Goal: Information Seeking & Learning: Learn about a topic

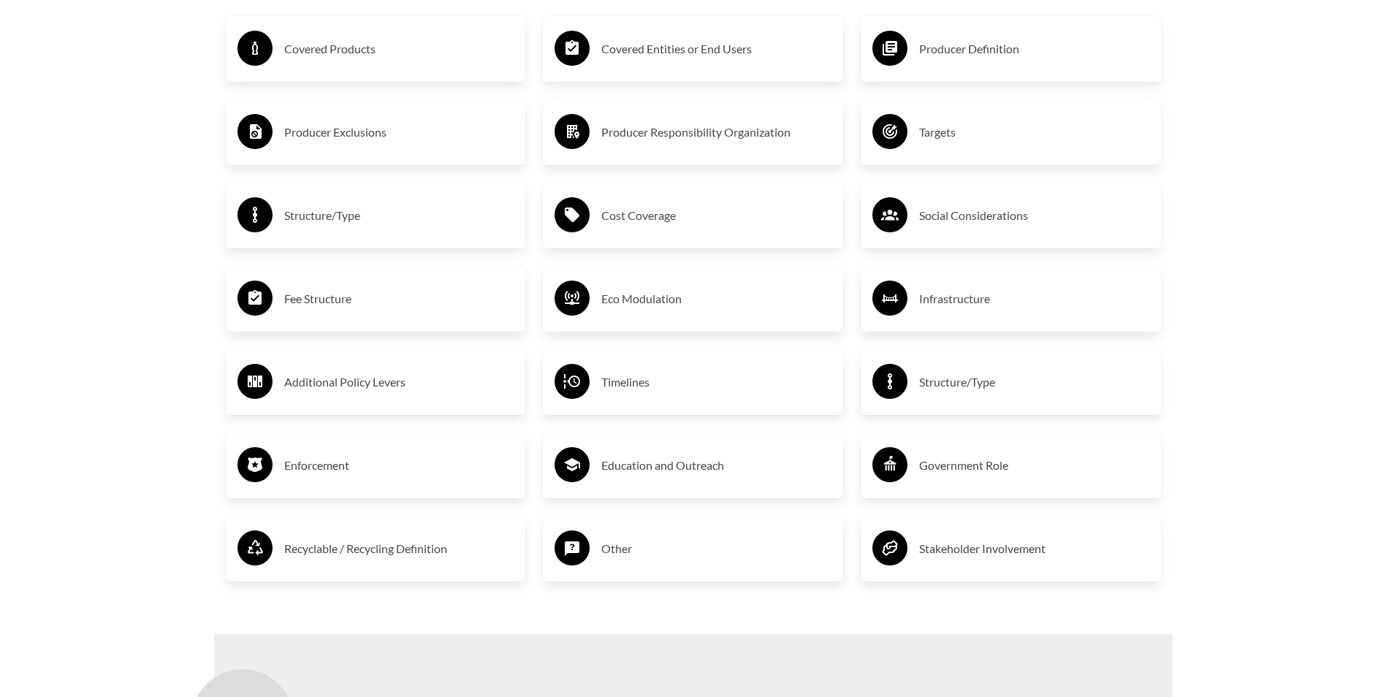
scroll to position [2608, 0]
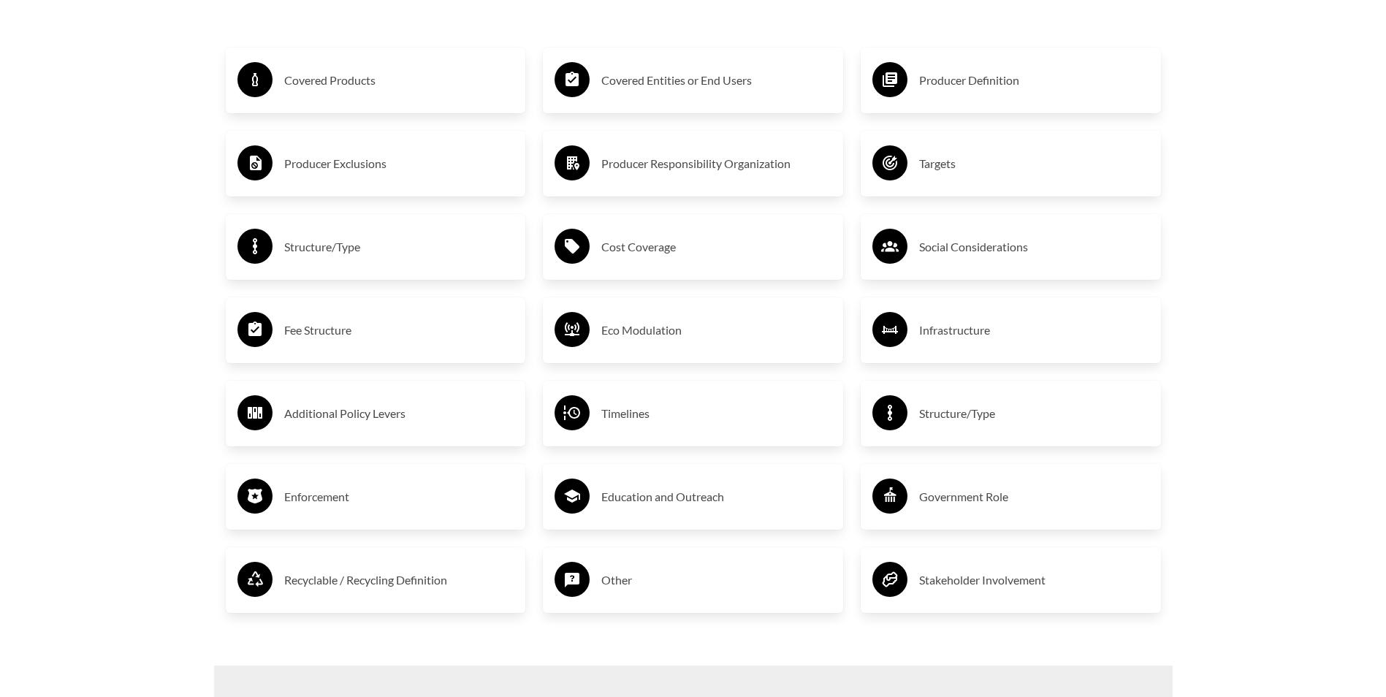
click at [387, 145] on div "Producer Exclusions" at bounding box center [376, 164] width 300 height 66
click at [252, 164] on icon at bounding box center [256, 163] width 12 height 15
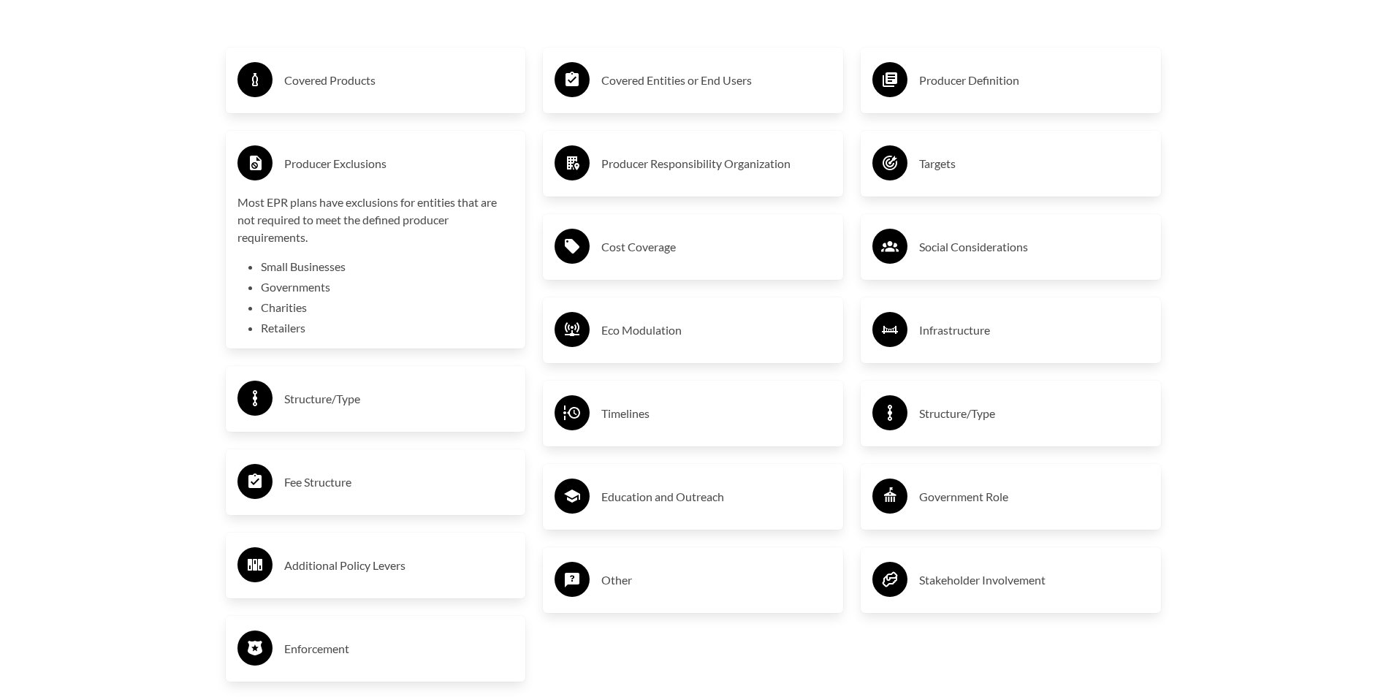
click at [252, 164] on icon at bounding box center [256, 163] width 12 height 15
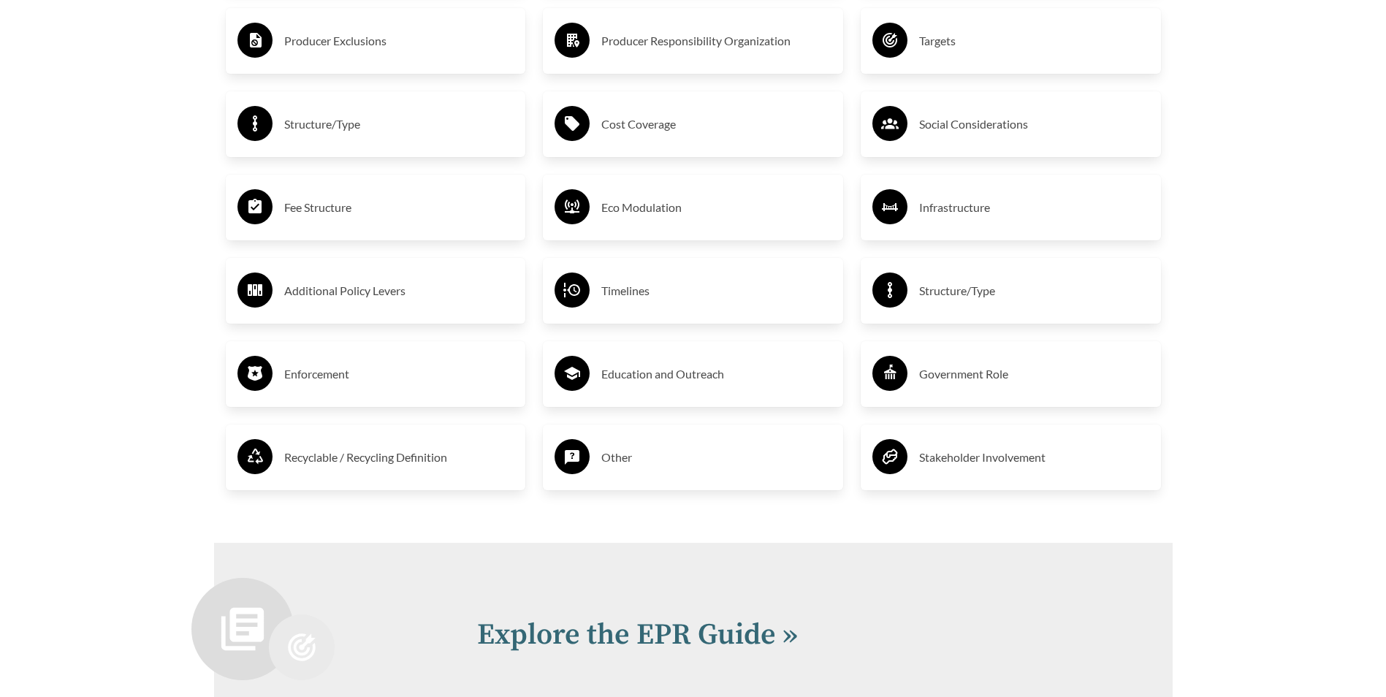
scroll to position [2973, 0]
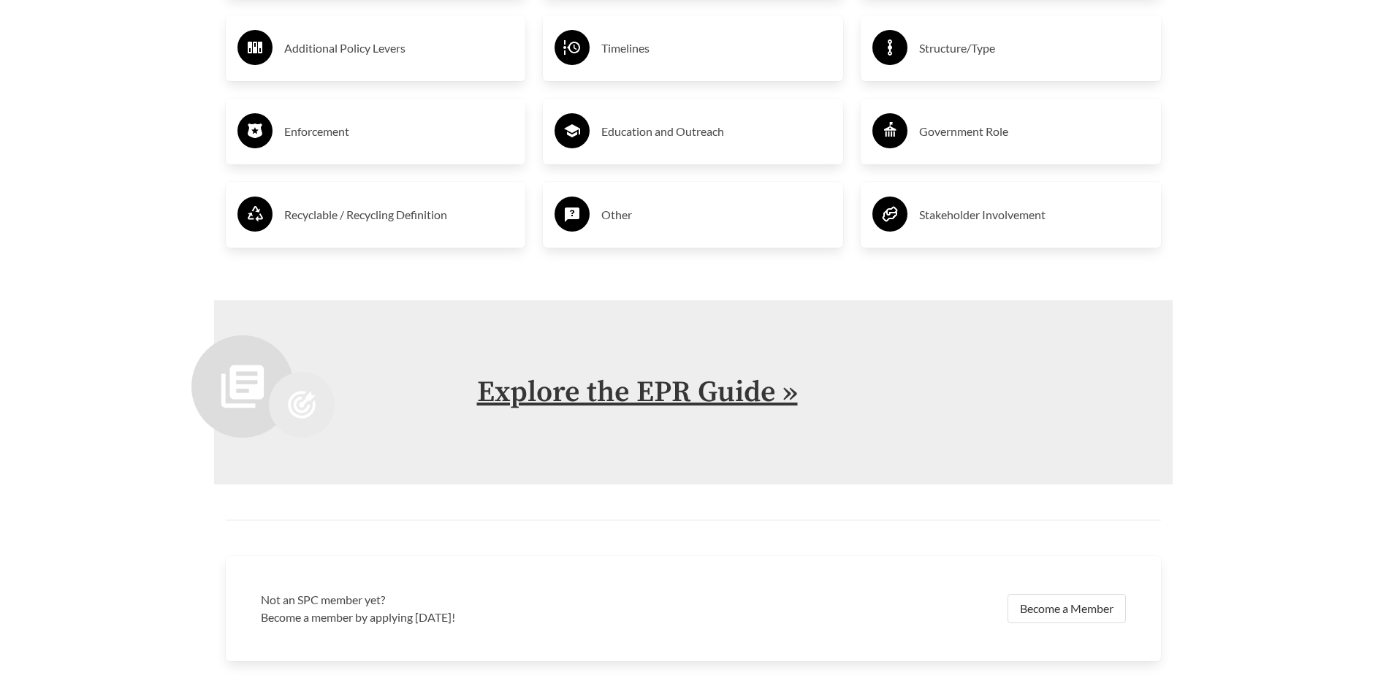
click at [649, 382] on link "Explore the EPR Guide »" at bounding box center [637, 392] width 321 height 37
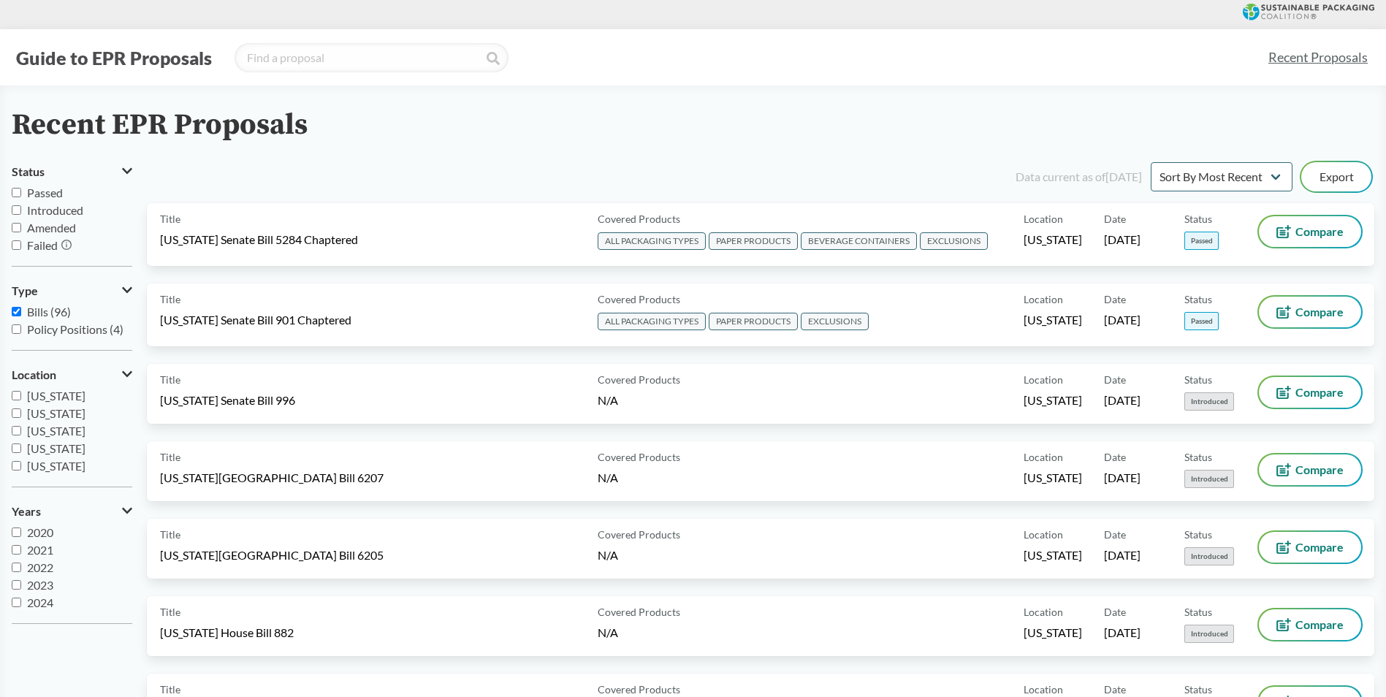
click at [14, 194] on input "Passed" at bounding box center [16, 192] width 9 height 9
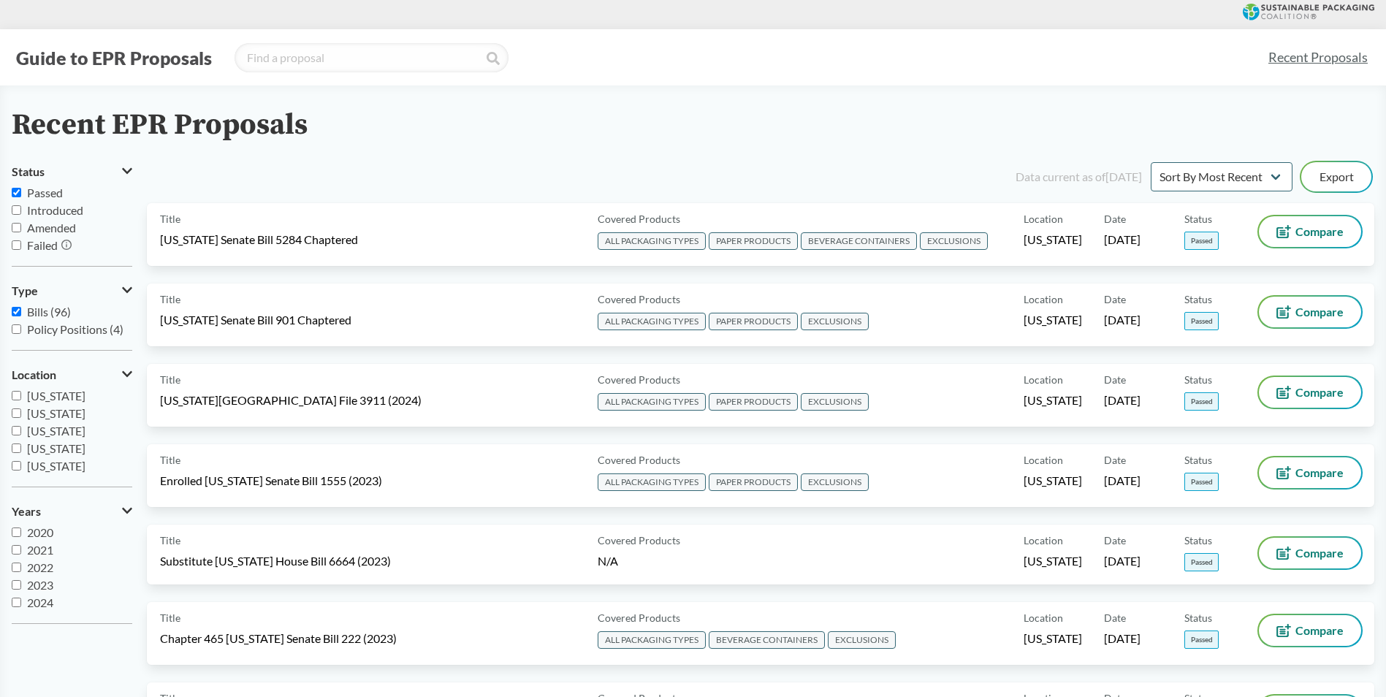
click at [14, 194] on input "Passed" at bounding box center [16, 192] width 9 height 9
checkbox input "false"
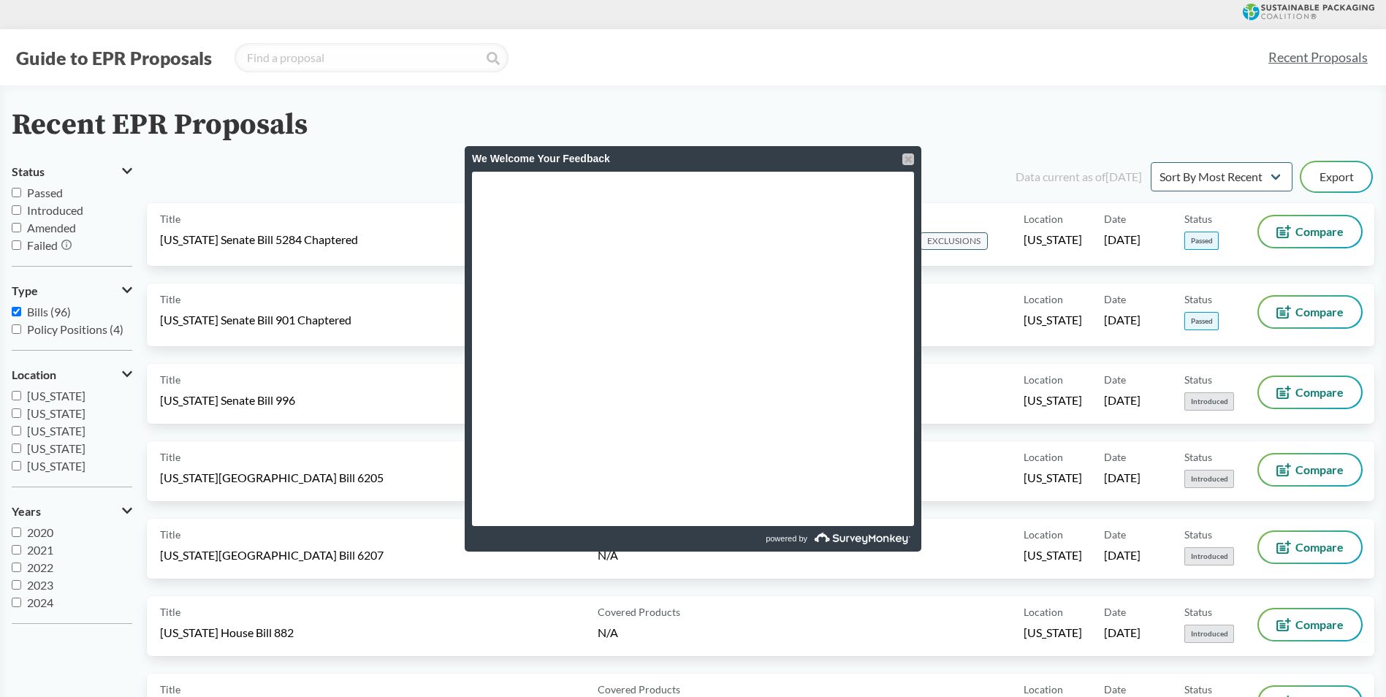
click at [911, 156] on div at bounding box center [908, 159] width 12 height 12
